Goal: Information Seeking & Learning: Compare options

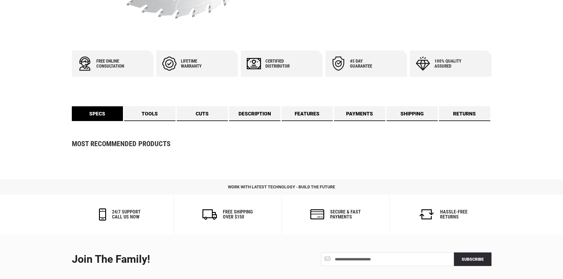
click at [106, 113] on link "Specs" at bounding box center [97, 113] width 51 height 15
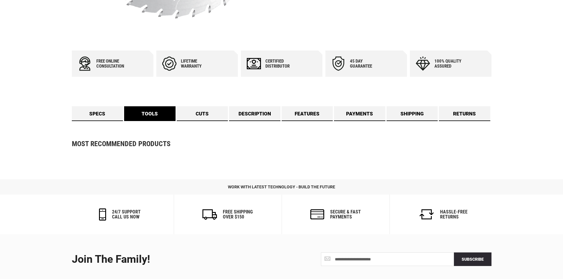
click at [141, 118] on link "Tools" at bounding box center [149, 113] width 51 height 15
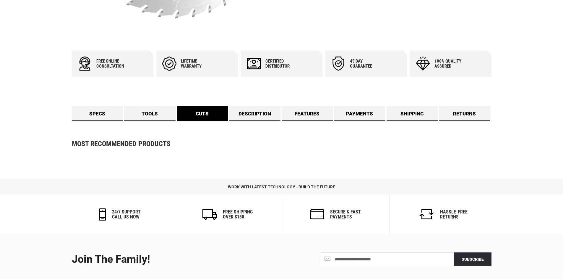
click at [197, 116] on link "Cuts" at bounding box center [202, 113] width 51 height 15
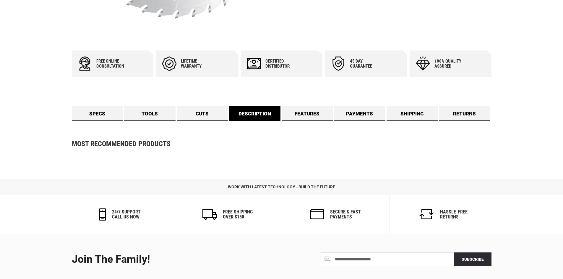
click at [255, 110] on link "Description" at bounding box center [254, 113] width 51 height 15
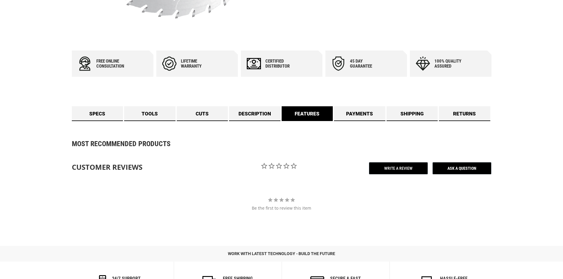
click at [311, 113] on link "Features" at bounding box center [307, 113] width 51 height 15
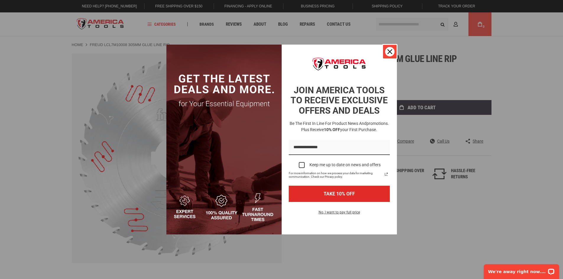
click at [390, 53] on icon "close icon" at bounding box center [389, 51] width 5 height 5
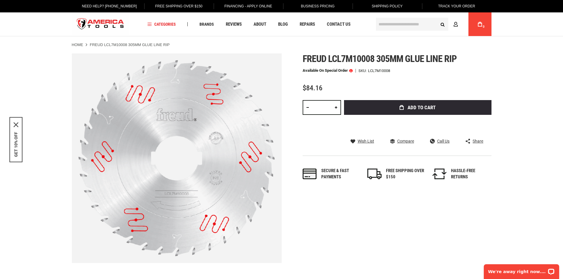
click at [355, 206] on div "Skip to the end of the images gallery Skip to the beginning of the images galle…" at bounding box center [281, 158] width 419 height 210
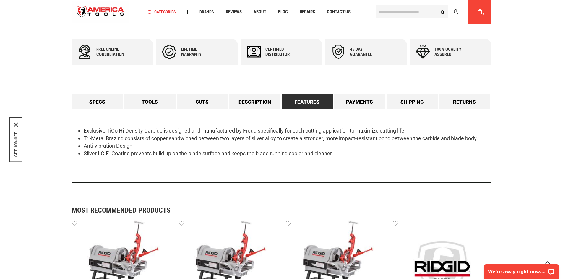
scroll to position [295, 0]
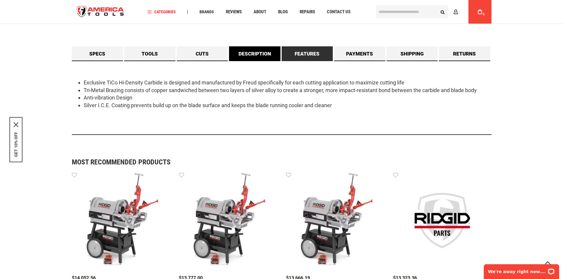
click at [254, 50] on link "Description" at bounding box center [254, 53] width 51 height 15
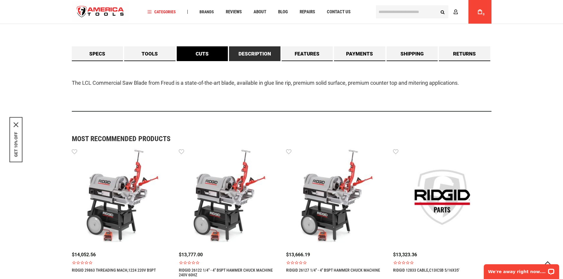
click at [193, 53] on link "Cuts" at bounding box center [202, 53] width 51 height 15
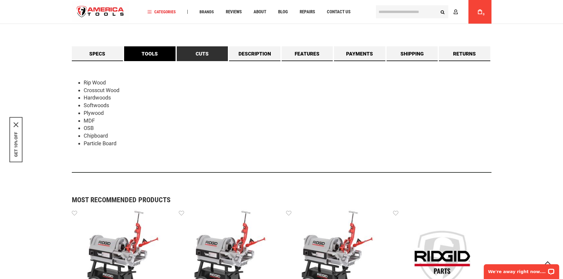
click at [149, 56] on link "Tools" at bounding box center [149, 53] width 51 height 15
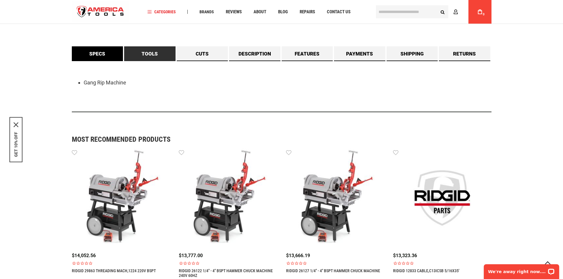
click at [105, 52] on link "Specs" at bounding box center [97, 53] width 51 height 15
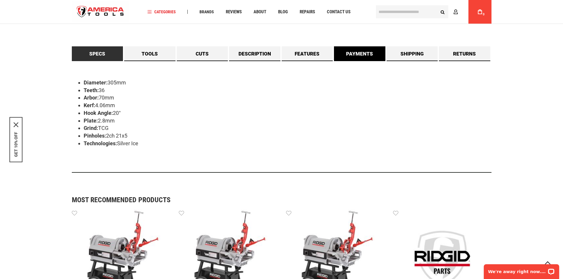
click at [361, 54] on link "Payments" at bounding box center [359, 53] width 51 height 15
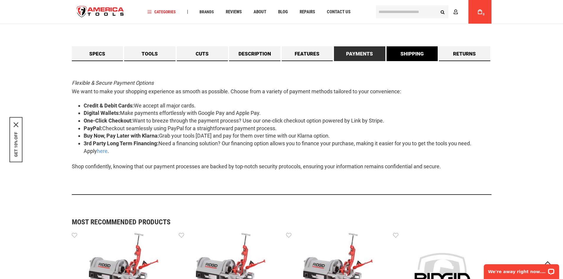
click at [402, 55] on link "Shipping" at bounding box center [411, 53] width 51 height 15
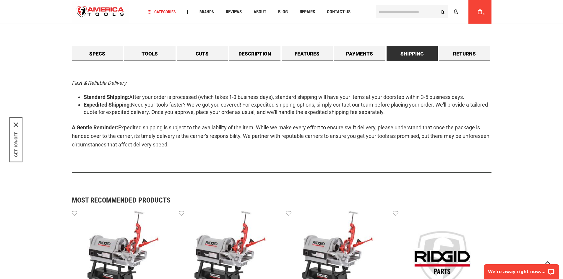
click at [339, 64] on div "Fast & Reliable Delivery Standard Shipping: After your order is processed (whic…" at bounding box center [281, 117] width 419 height 112
click at [351, 57] on link "Payments" at bounding box center [359, 53] width 51 height 15
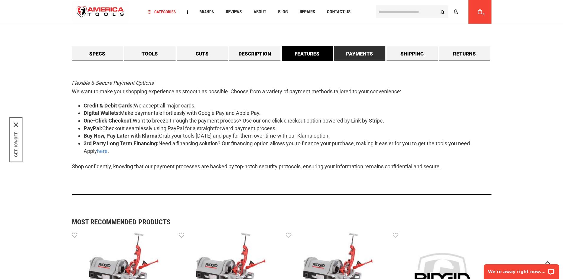
click at [302, 55] on link "Features" at bounding box center [307, 53] width 51 height 15
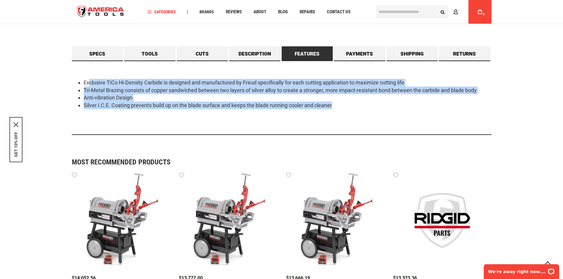
drag, startPoint x: 89, startPoint y: 78, endPoint x: 359, endPoint y: 109, distance: 272.1
click at [359, 109] on div "Exclusive TiCo Hi-Density Carbide is designed and manufactured by Freud specifi…" at bounding box center [281, 98] width 419 height 74
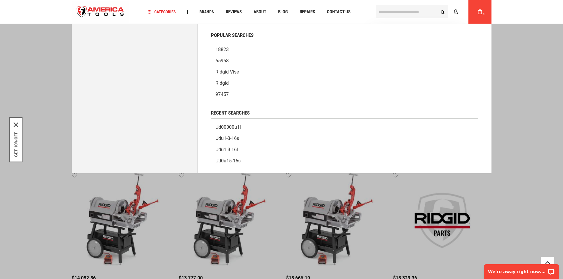
click at [385, 13] on input "text" at bounding box center [412, 11] width 72 height 13
paste input "**********"
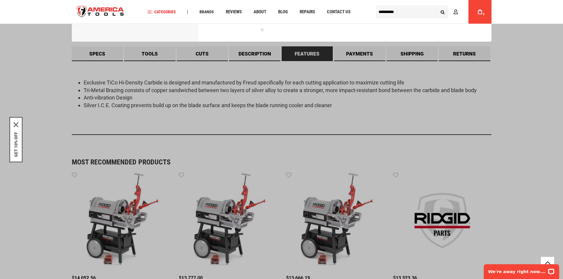
type input "**********"
click at [437, 6] on button "Search" at bounding box center [442, 11] width 11 height 11
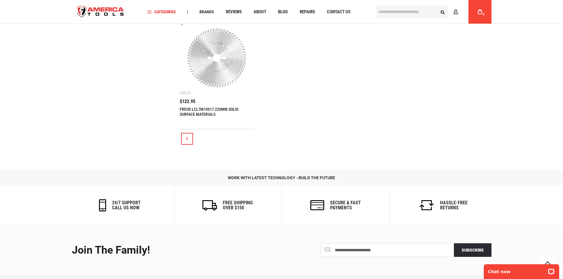
click at [209, 107] on link "FREUD LCL7M10017 220MM SOLID SURFACE MATERIALS" at bounding box center [209, 112] width 59 height 10
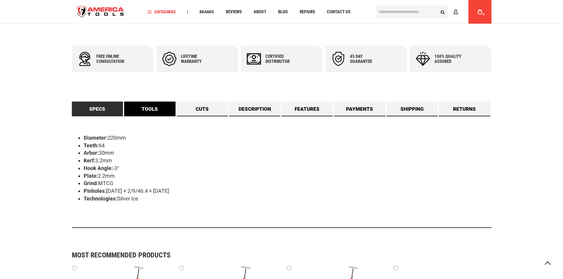
scroll to position [242, 0]
click at [143, 106] on link "Tools" at bounding box center [149, 109] width 51 height 15
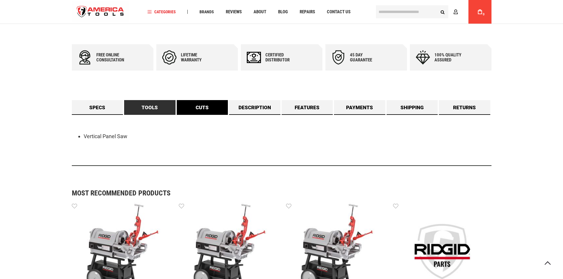
click at [193, 108] on link "Cuts" at bounding box center [202, 107] width 51 height 15
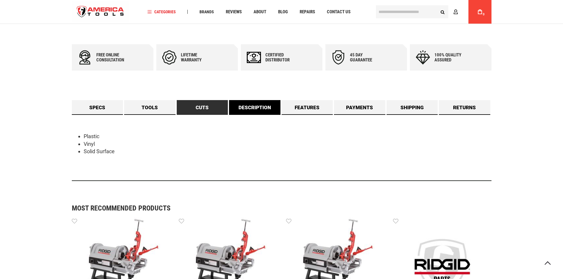
click at [233, 108] on link "Description" at bounding box center [254, 107] width 51 height 15
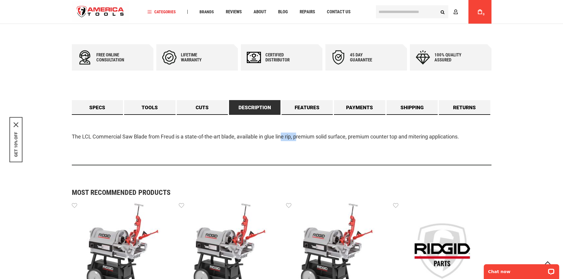
drag, startPoint x: 283, startPoint y: 136, endPoint x: 296, endPoint y: 136, distance: 13.3
click at [296, 136] on p "The LCL Commercial Saw Blade from Freud is a state-of-the-art blade, available …" at bounding box center [281, 137] width 419 height 9
click at [339, 150] on div "The LCL Commercial Saw Blade from Freud is a state-of-the-art blade, available …" at bounding box center [281, 140] width 419 height 51
click at [308, 110] on link "Features" at bounding box center [307, 107] width 51 height 15
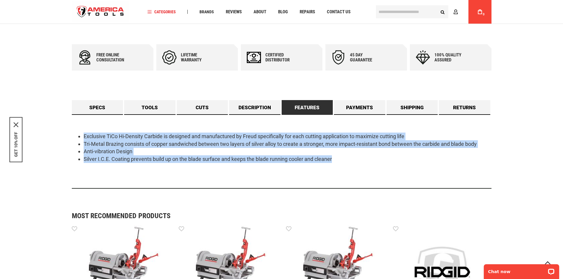
drag, startPoint x: 84, startPoint y: 136, endPoint x: 337, endPoint y: 163, distance: 254.5
click at [337, 163] on ul "Exclusive TiCo Hi-Density Carbide is designed and manufactured by Freud specifi…" at bounding box center [281, 148] width 419 height 30
click at [383, 167] on div "Exclusive TiCo Hi-Density Carbide is designed and manufactured by Freud specifi…" at bounding box center [281, 152] width 419 height 74
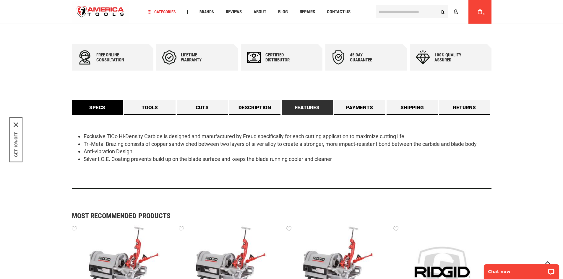
click at [99, 113] on link "Specs" at bounding box center [97, 107] width 51 height 15
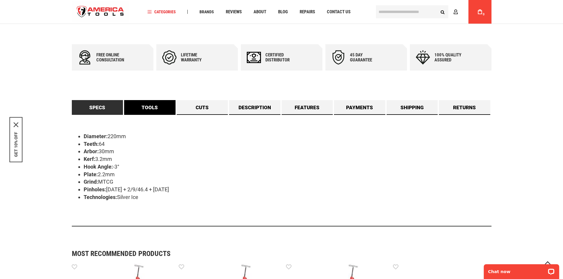
click at [134, 112] on link "Tools" at bounding box center [149, 107] width 51 height 15
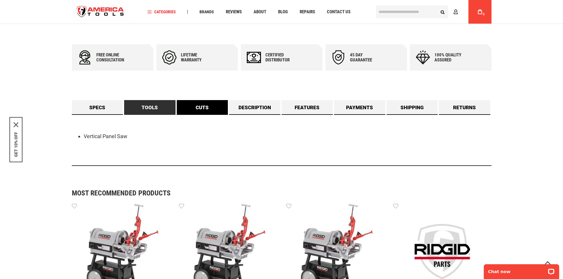
click at [203, 108] on link "Cuts" at bounding box center [202, 107] width 51 height 15
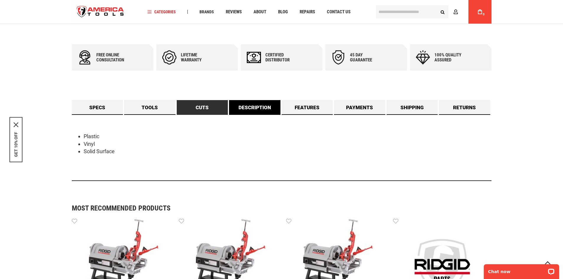
click at [259, 103] on link "Description" at bounding box center [254, 107] width 51 height 15
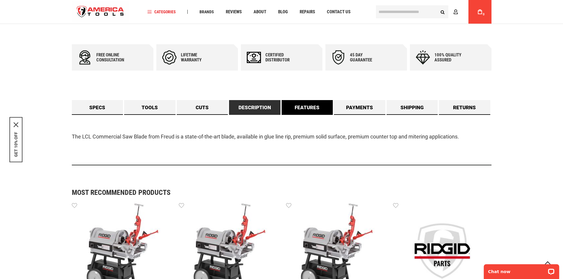
click at [320, 107] on link "Features" at bounding box center [307, 107] width 51 height 15
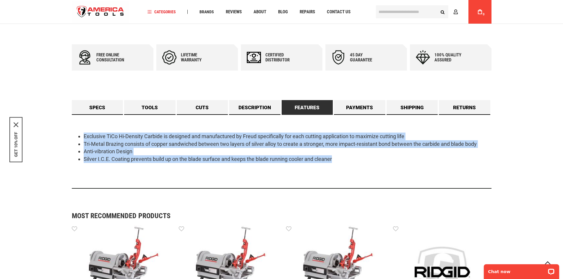
drag, startPoint x: 84, startPoint y: 137, endPoint x: 365, endPoint y: 163, distance: 282.5
click at [365, 163] on div "Exclusive TiCo Hi-Density Carbide is designed and manufactured by Freud specifi…" at bounding box center [281, 152] width 419 height 74
click at [369, 159] on li "Silver I.C.E. Coating prevents build up on the blade surface and keeps the blad…" at bounding box center [288, 159] width 408 height 8
click at [99, 106] on link "Specs" at bounding box center [97, 107] width 51 height 15
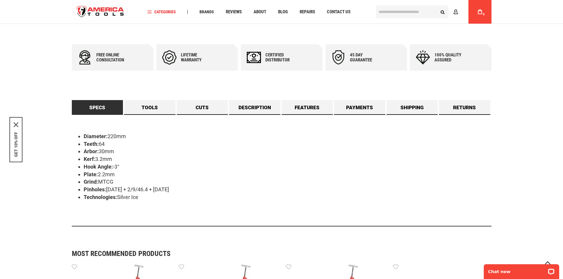
click at [403, 13] on input "text" at bounding box center [412, 11] width 72 height 13
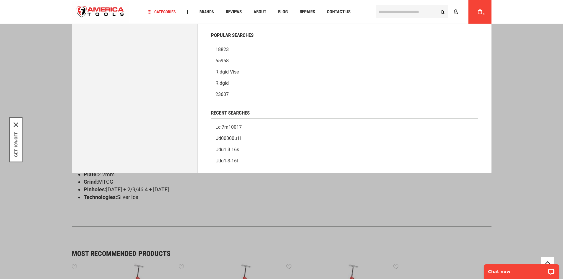
paste input "********"
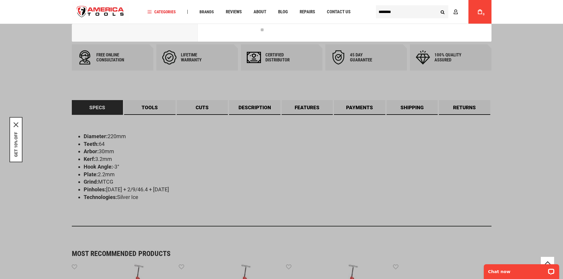
type input "********"
click at [437, 6] on button "Search" at bounding box center [442, 11] width 11 height 11
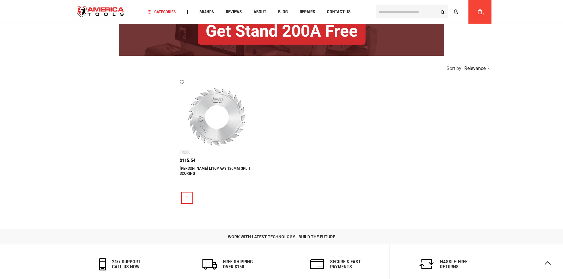
click at [220, 169] on link "[PERSON_NAME] LI16MAA3 120MM SPLIT SCORING" at bounding box center [215, 171] width 71 height 10
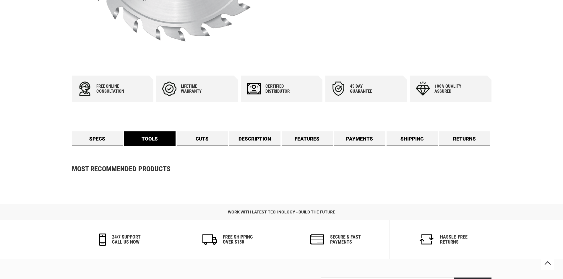
scroll to position [207, 0]
click at [150, 140] on link "Tools" at bounding box center [149, 138] width 51 height 15
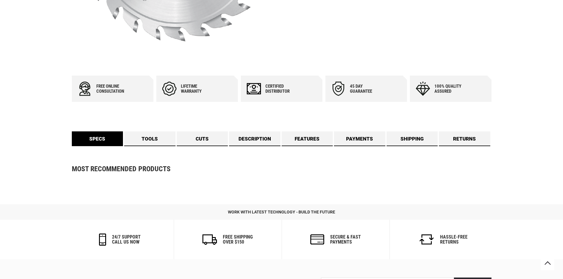
click at [104, 142] on link "Specs" at bounding box center [97, 138] width 51 height 15
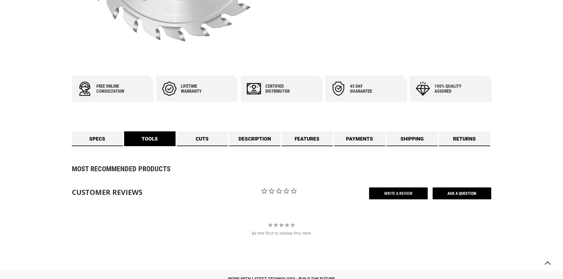
click at [153, 138] on link "Tools" at bounding box center [149, 138] width 51 height 15
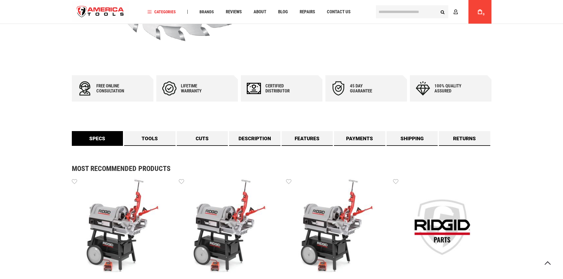
click at [110, 137] on link "Specs" at bounding box center [97, 138] width 51 height 15
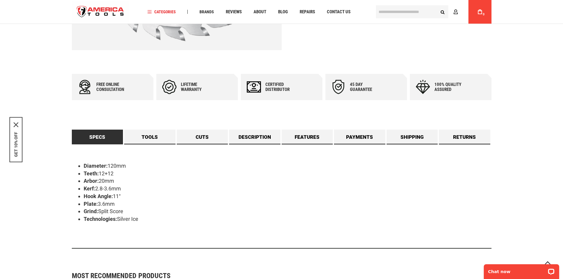
click at [412, 15] on input "text" at bounding box center [412, 11] width 72 height 13
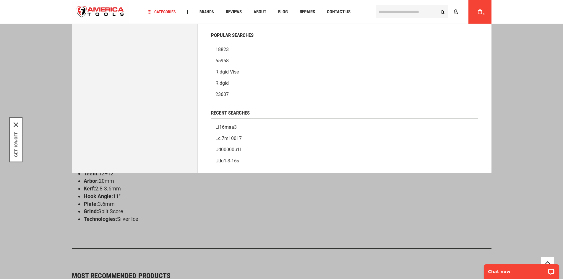
paste input "********"
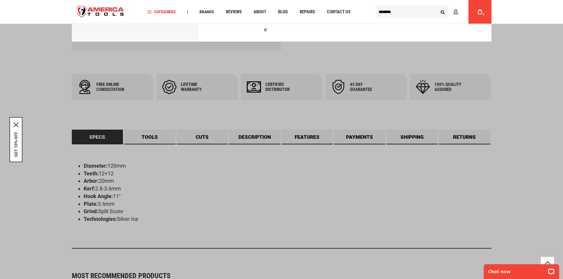
type input "********"
click at [437, 6] on button "Search" at bounding box center [442, 11] width 11 height 11
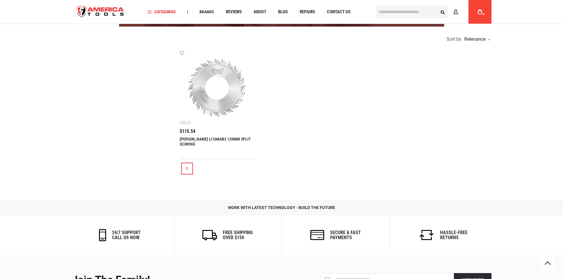
scroll to position [118, 0]
click at [224, 136] on div "[PERSON_NAME] LI16MAB3 120MM SPLIT SCORING $115.54" at bounding box center [217, 141] width 75 height 24
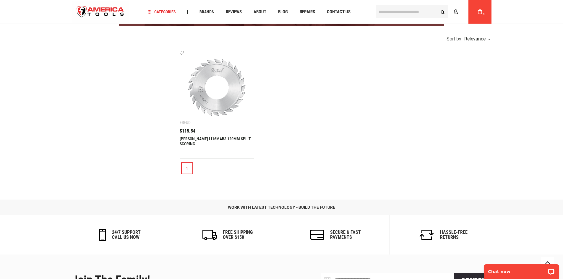
scroll to position [0, 0]
click at [229, 138] on link "[PERSON_NAME] LI16MAB3 120MM SPLIT SCORING" at bounding box center [215, 141] width 71 height 10
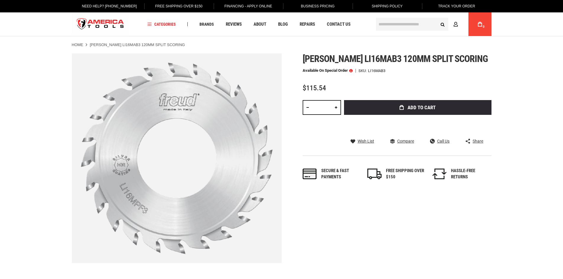
click at [318, 245] on div "Skip to the end of the images gallery Skip to the beginning of the images galle…" at bounding box center [281, 158] width 419 height 210
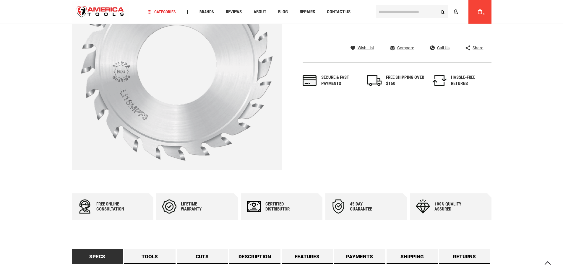
scroll to position [89, 0]
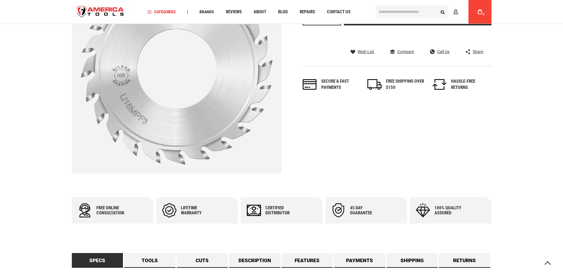
click at [387, 9] on input "text" at bounding box center [412, 11] width 72 height 13
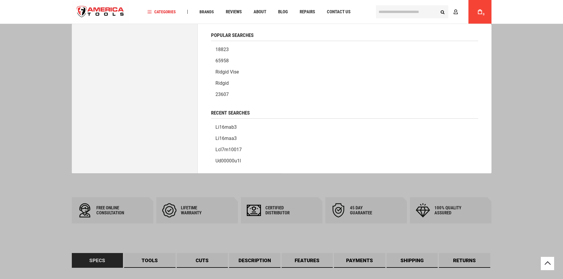
paste input "********"
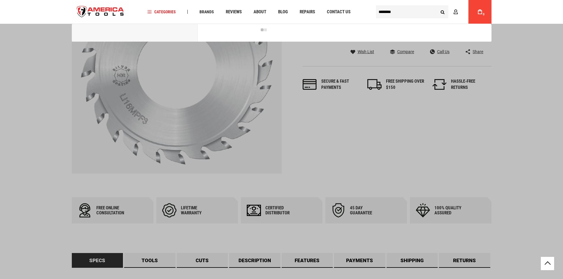
type input "********"
click at [437, 6] on button "Search" at bounding box center [442, 11] width 11 height 11
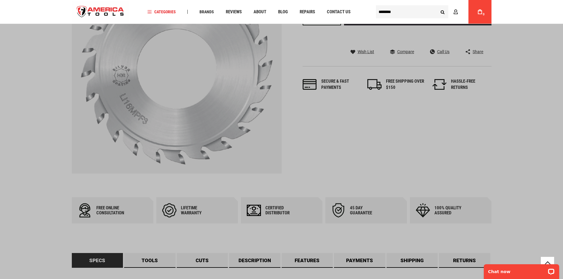
scroll to position [0, 0]
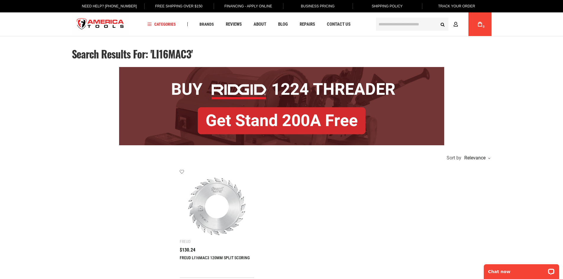
click at [207, 257] on link "FREUD LI16MAC3 120MM SPLIT SCORING" at bounding box center [215, 258] width 70 height 5
